Goal: Check status: Check status

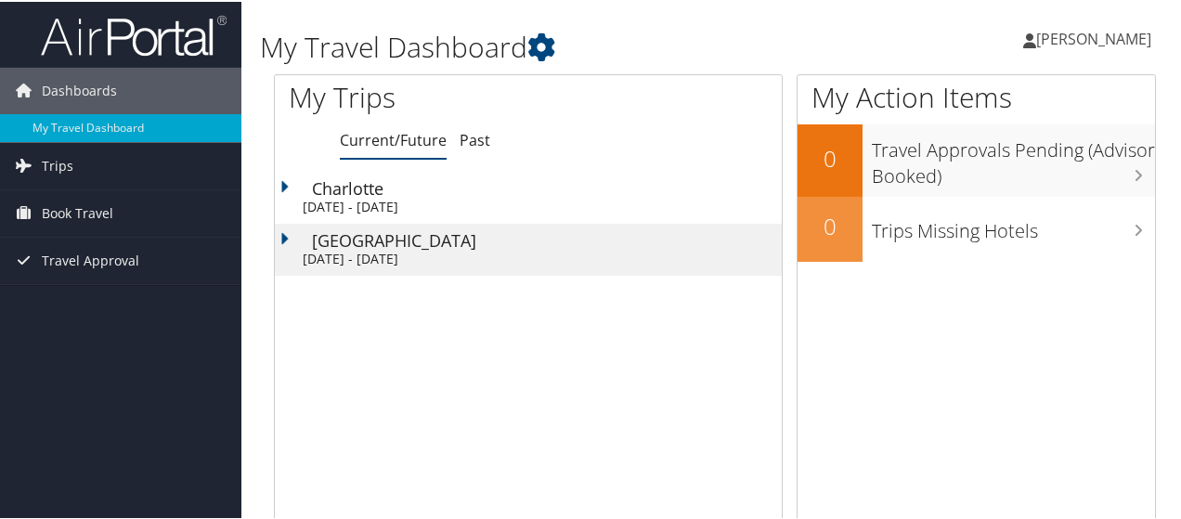
click at [362, 194] on div "Charlotte" at bounding box center [547, 186] width 470 height 17
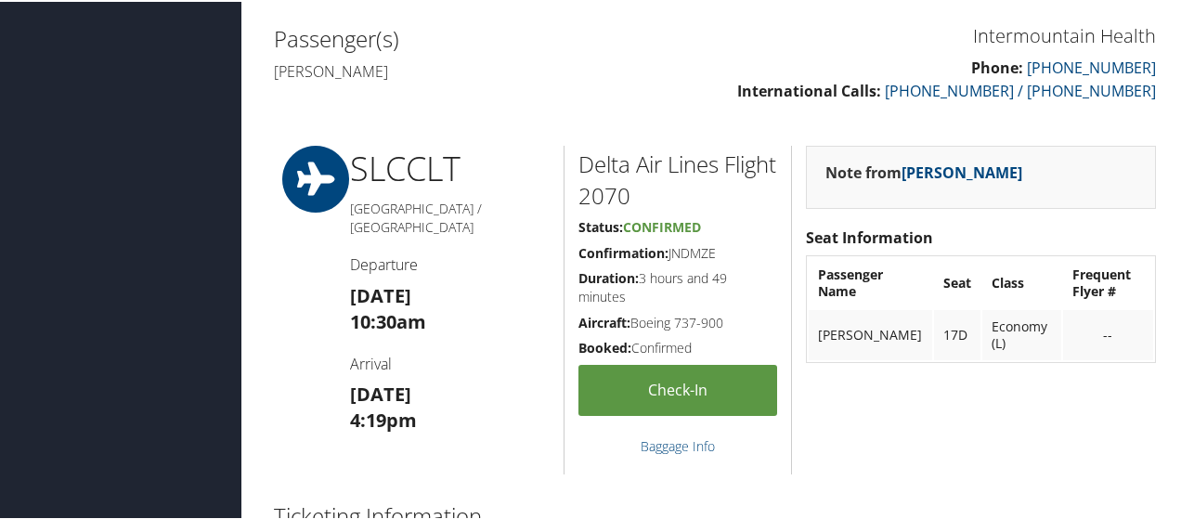
scroll to position [650, 0]
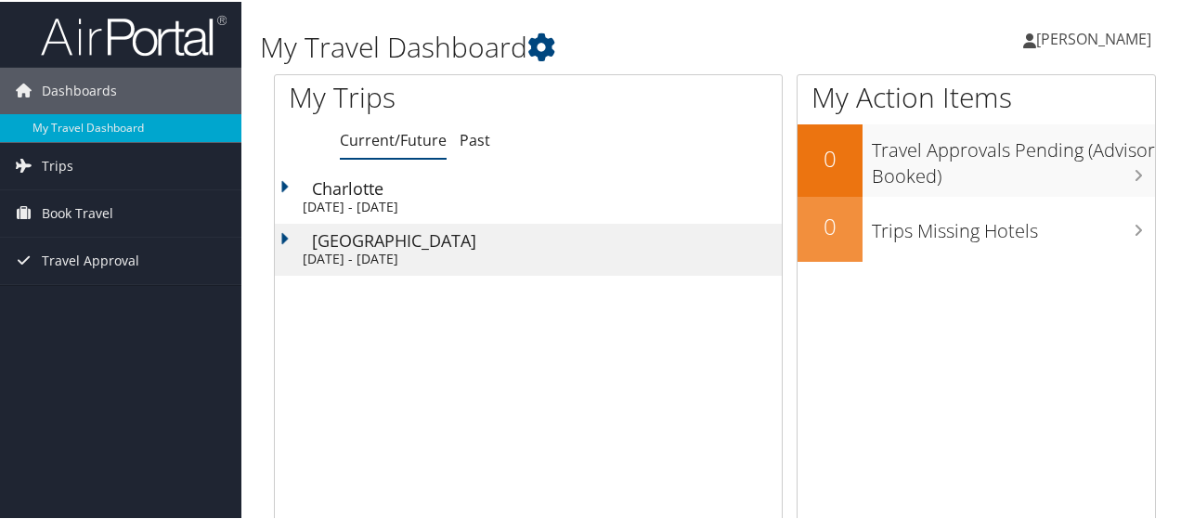
click at [379, 197] on div "[DATE] - [DATE]" at bounding box center [538, 205] width 470 height 17
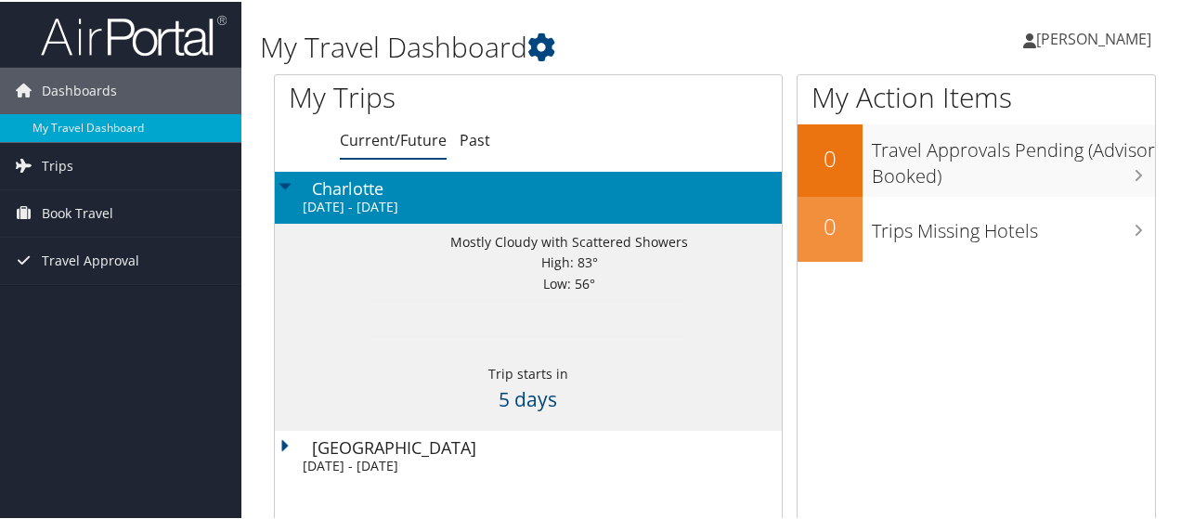
click at [379, 197] on div "Mon 13 Oct 2025 - Mon 13 Oct 2025" at bounding box center [538, 205] width 470 height 17
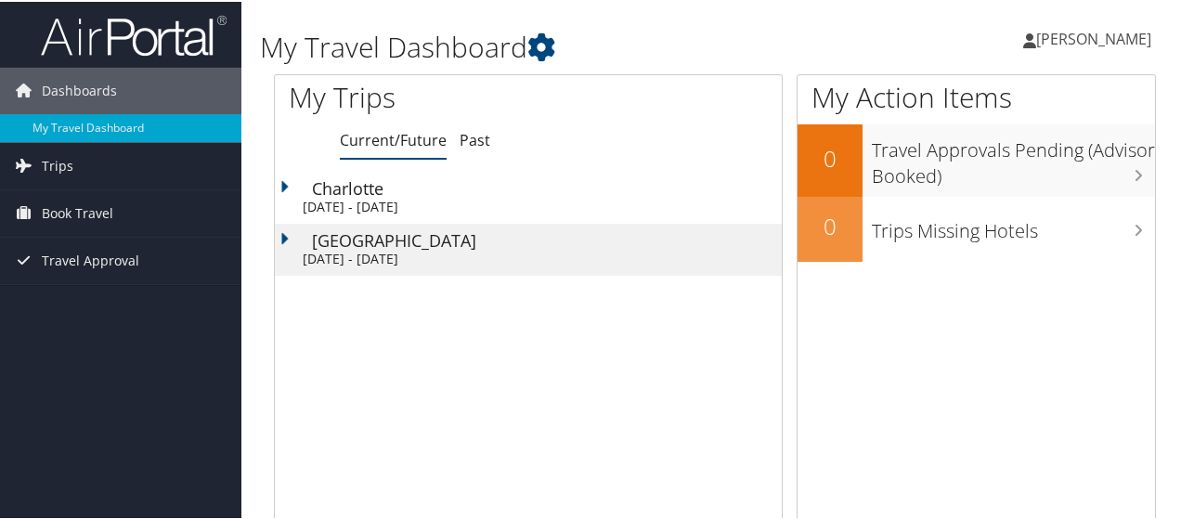
click at [382, 242] on div "[GEOGRAPHIC_DATA]" at bounding box center [547, 238] width 470 height 17
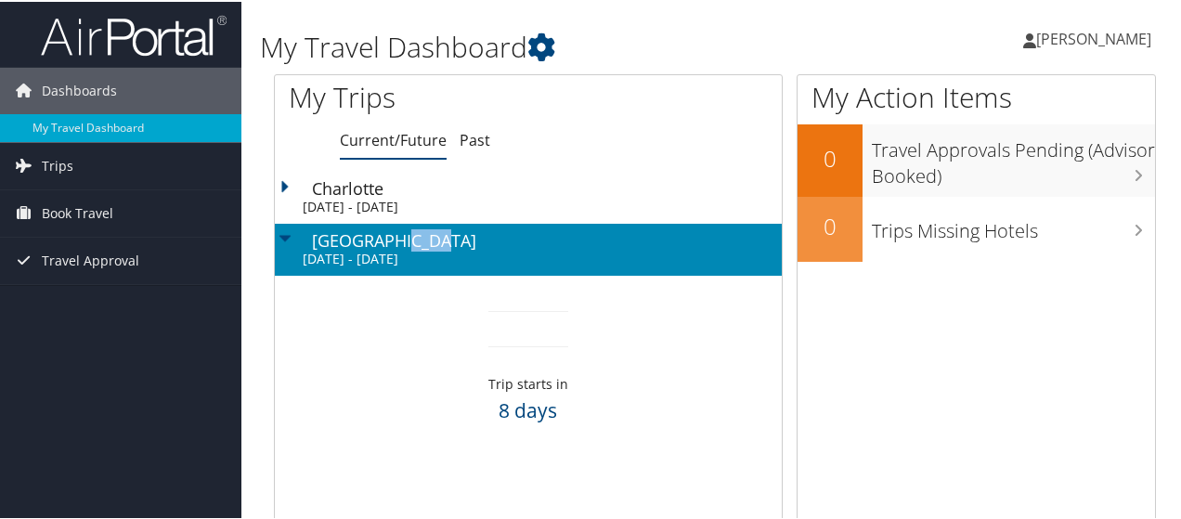
click at [382, 242] on div "[GEOGRAPHIC_DATA]" at bounding box center [547, 238] width 470 height 17
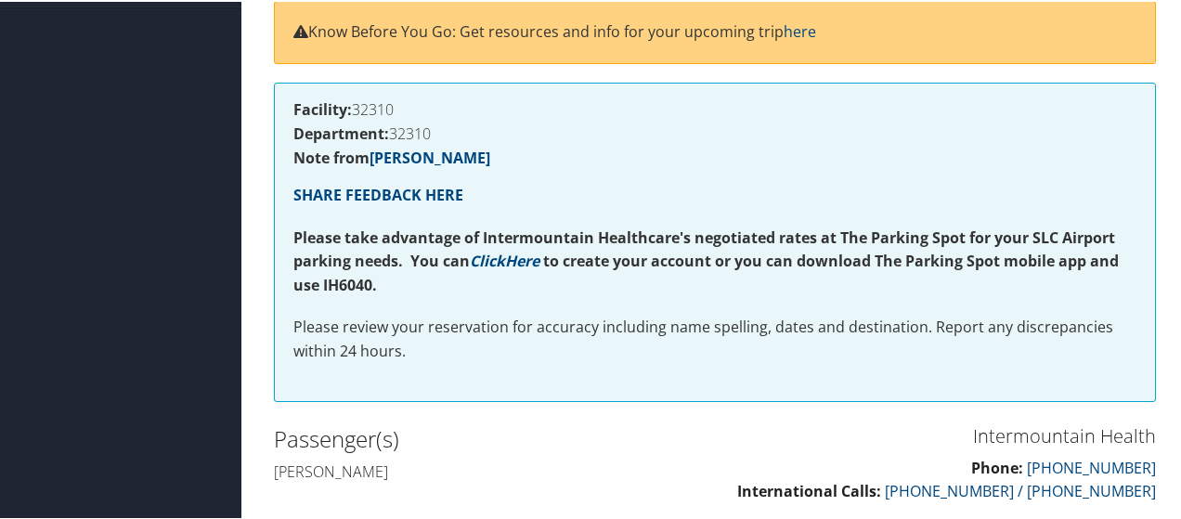
scroll to position [278, 0]
